Goal: Task Accomplishment & Management: Use online tool/utility

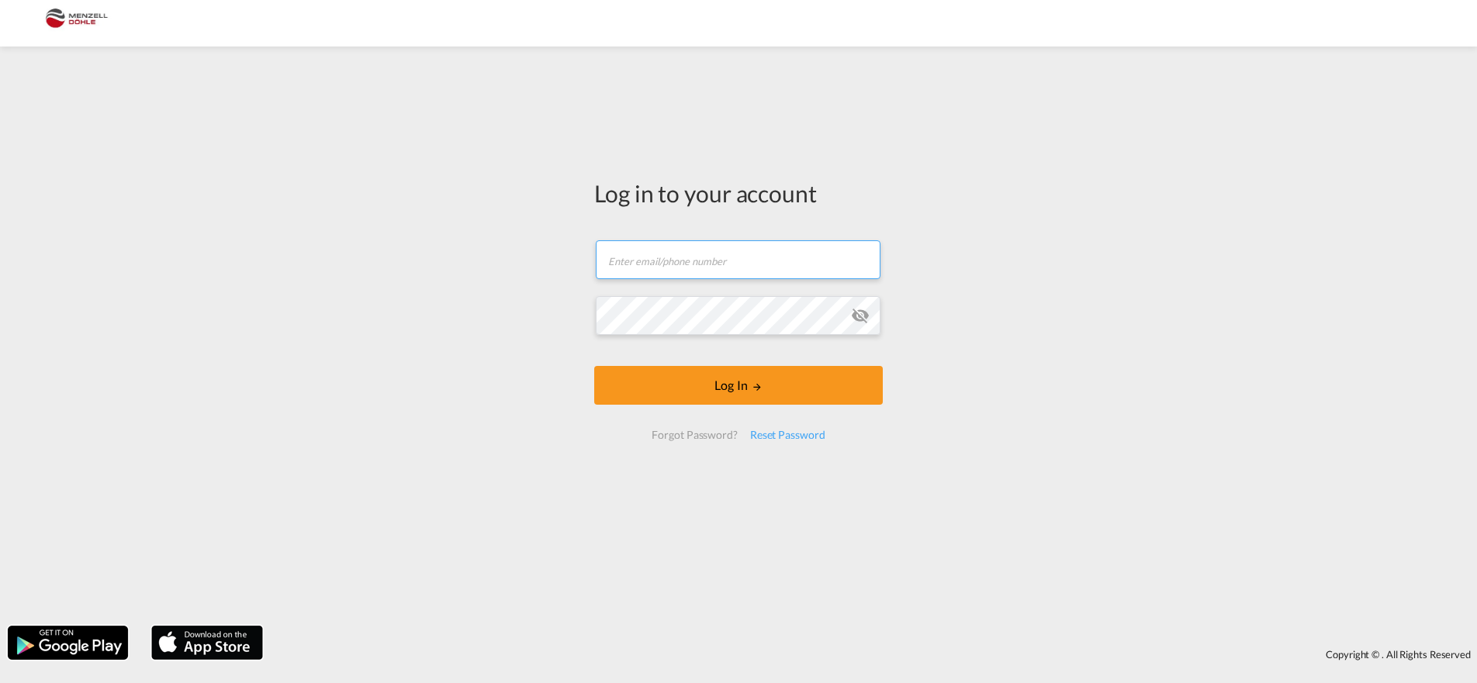
click at [719, 273] on input "text" at bounding box center [738, 259] width 285 height 39
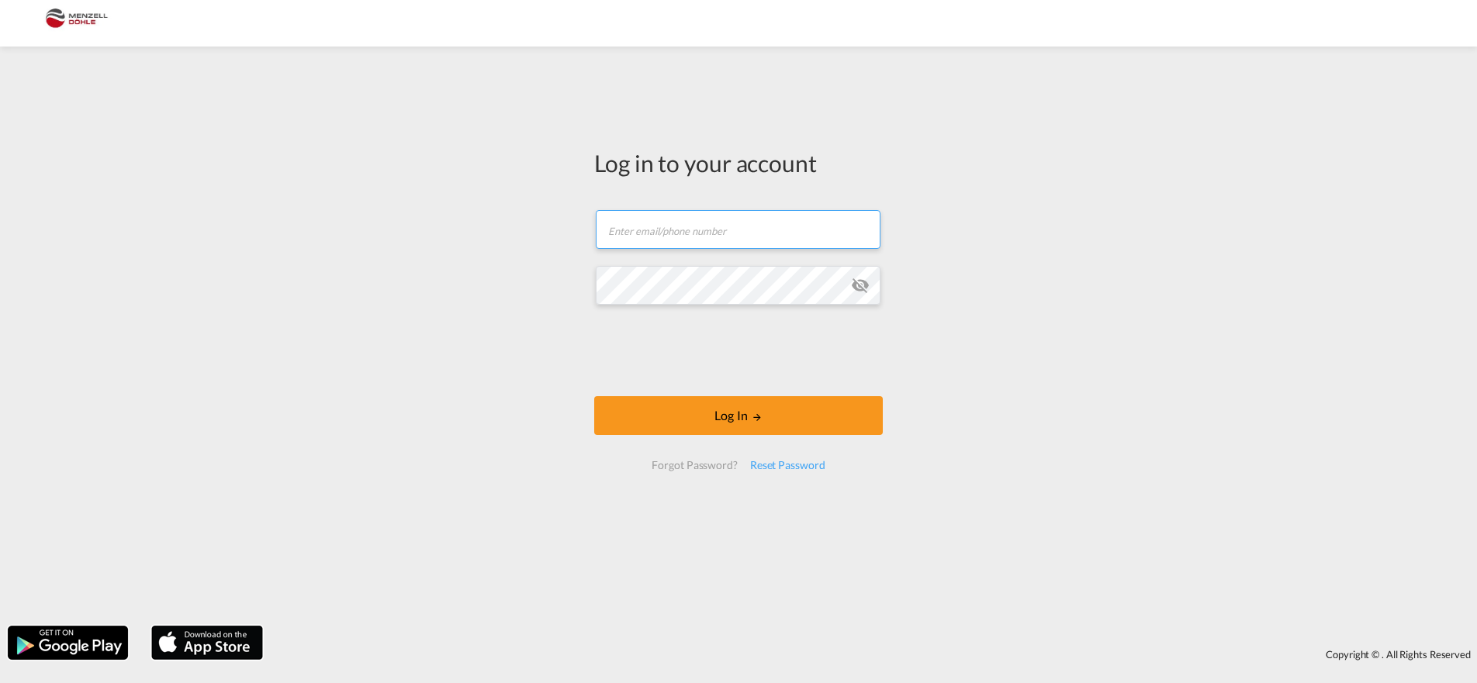
type input "[EMAIL_ADDRESS][DOMAIN_NAME]"
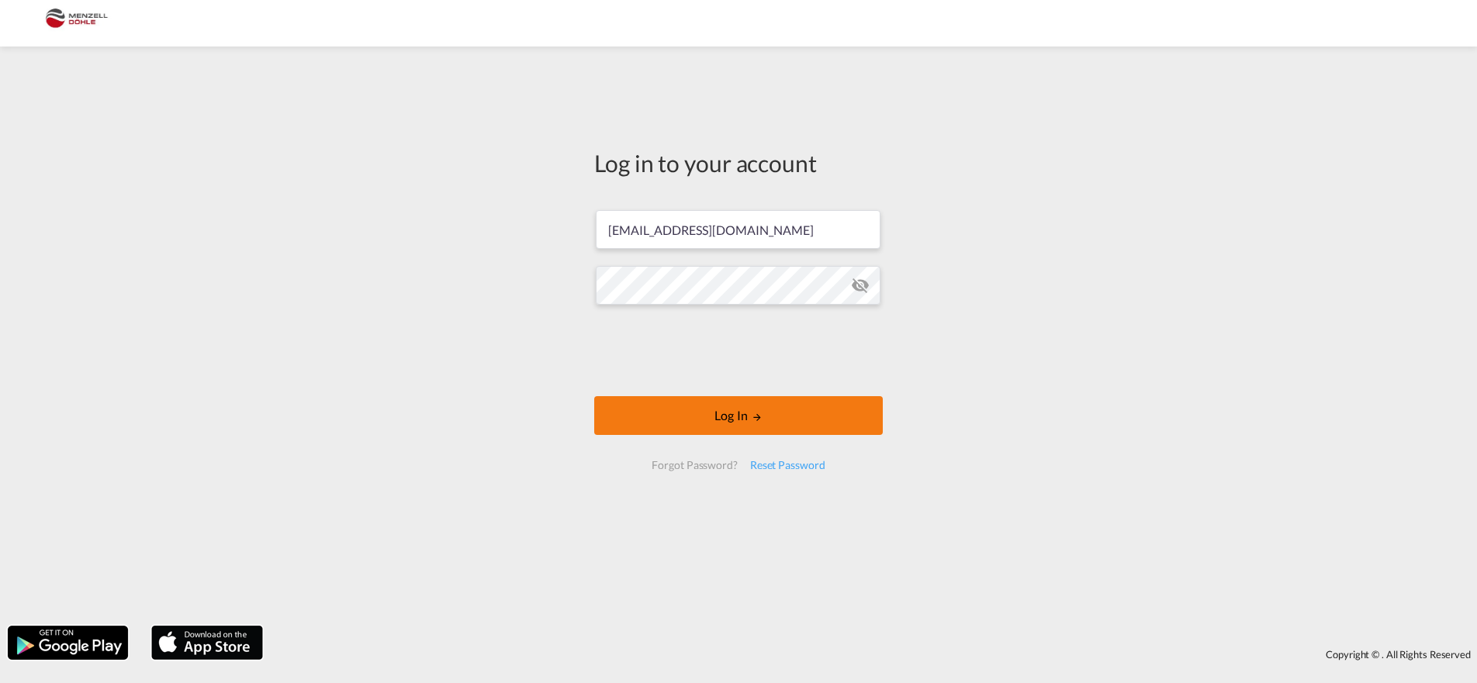
click at [770, 415] on button "Log In" at bounding box center [738, 415] width 289 height 39
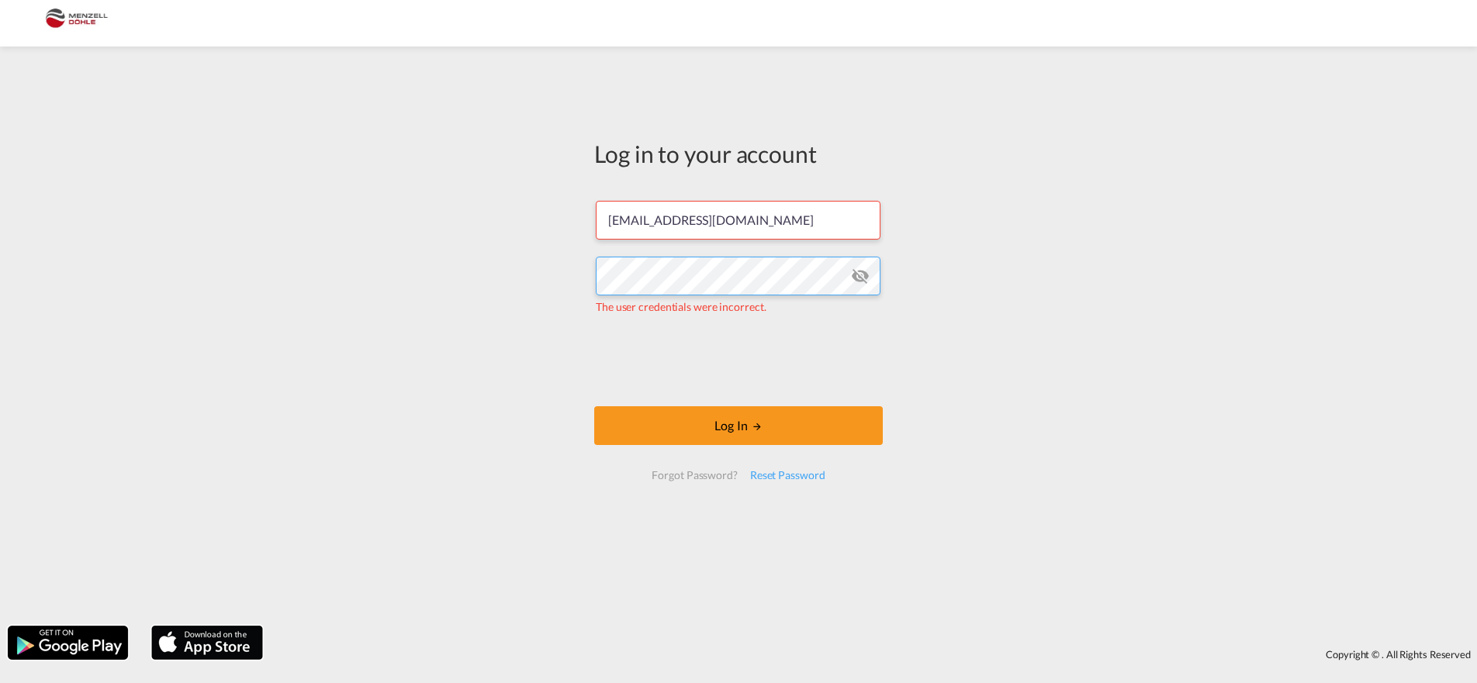
click at [461, 278] on div "Log in to your account [EMAIL_ADDRESS][DOMAIN_NAME] The user credentials were i…" at bounding box center [738, 336] width 1477 height 564
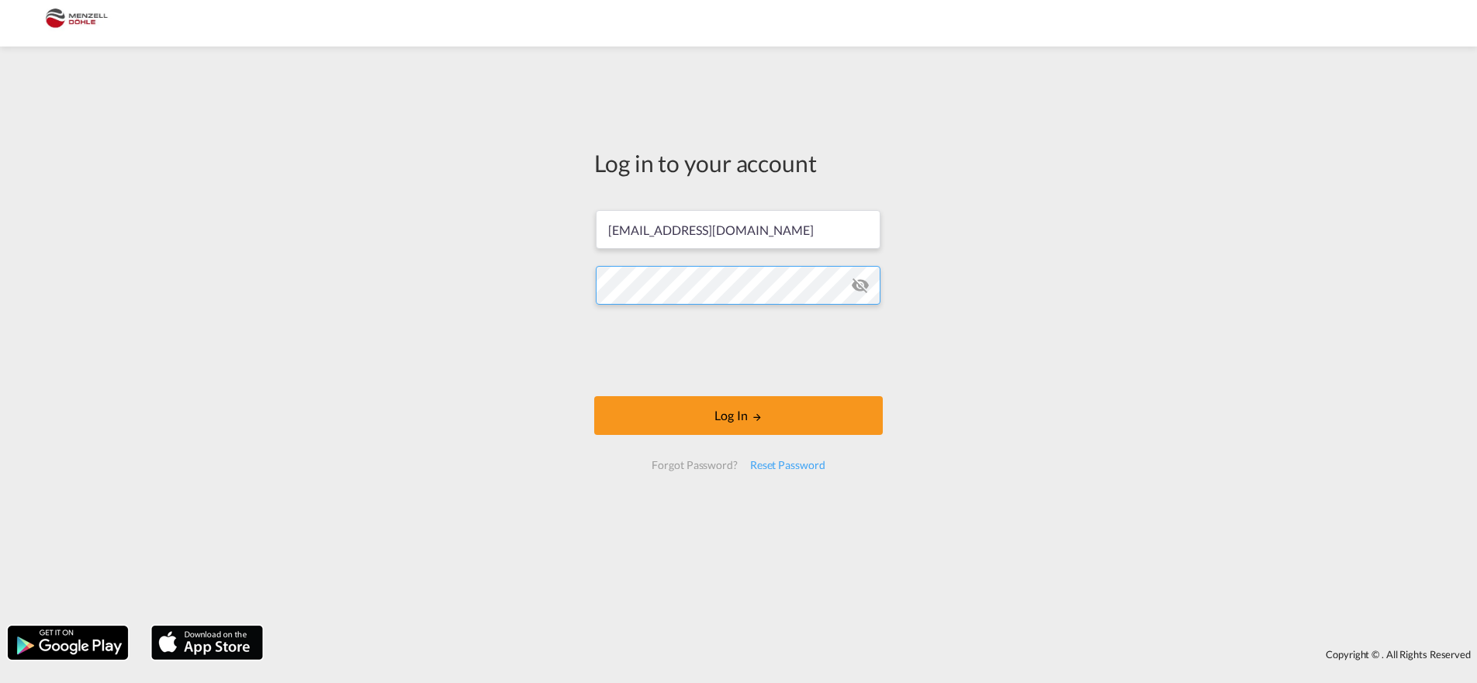
click at [594, 396] on button "Log In" at bounding box center [738, 415] width 289 height 39
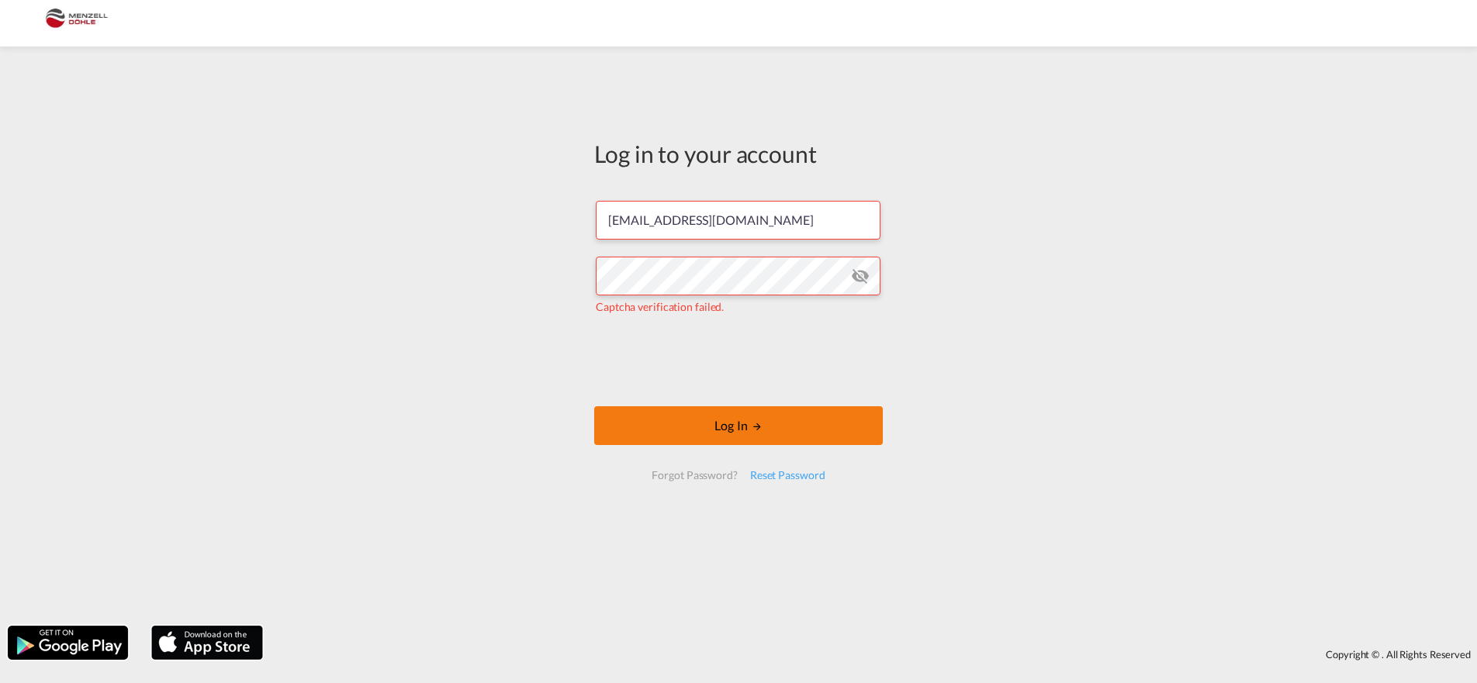
click at [790, 428] on button "Log In" at bounding box center [738, 425] width 289 height 39
